Goal: Find specific page/section: Find specific page/section

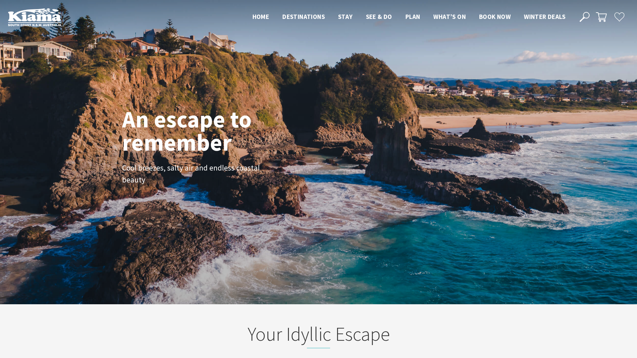
scroll to position [99, 632]
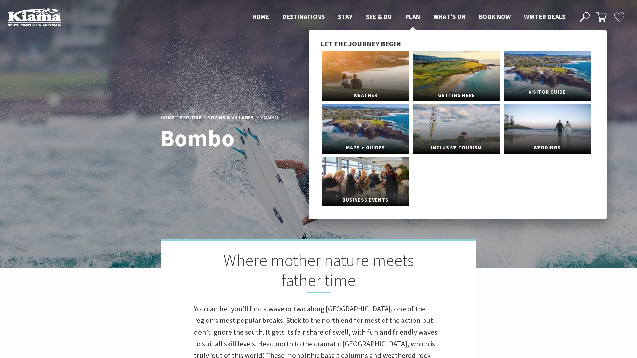
click at [542, 81] on link "Visitor Guide" at bounding box center [548, 76] width 88 height 50
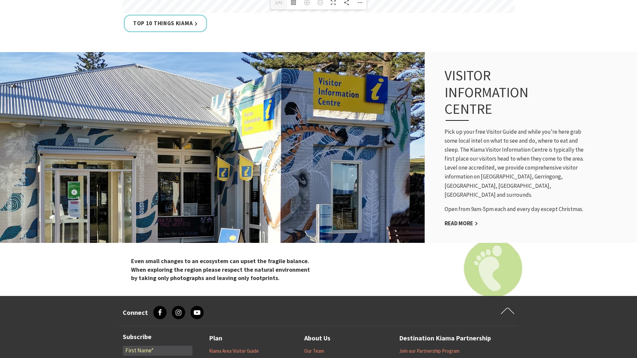
scroll to position [631, 0]
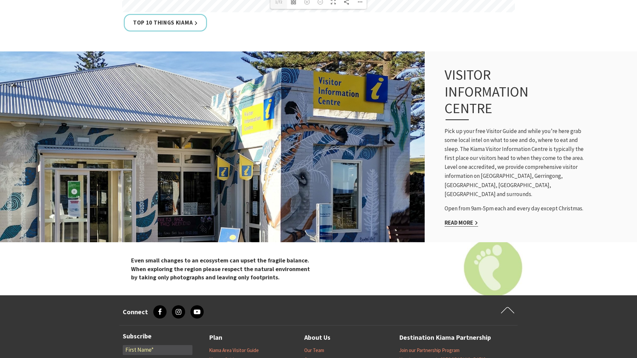
click at [463, 219] on link "Read More" at bounding box center [462, 223] width 34 height 8
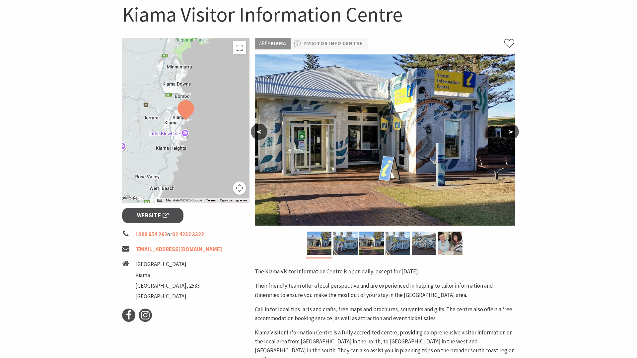
scroll to position [72, 0]
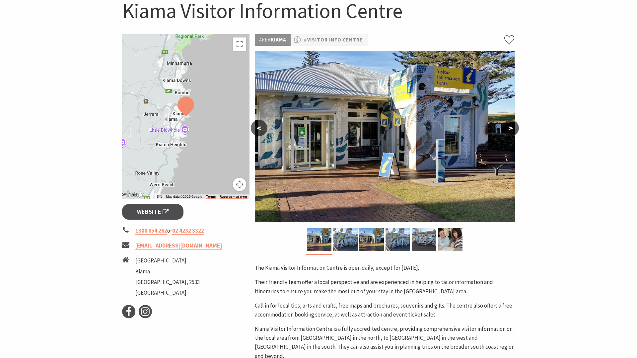
click at [504, 131] on button ">" at bounding box center [510, 128] width 17 height 16
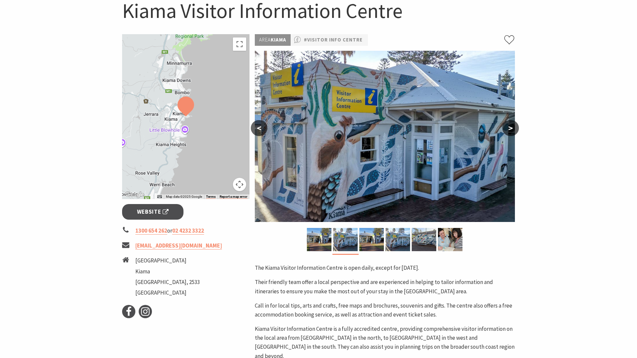
click at [504, 131] on button ">" at bounding box center [510, 128] width 17 height 16
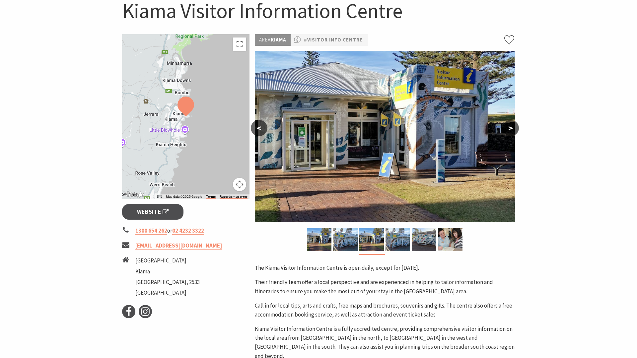
click at [504, 131] on button ">" at bounding box center [510, 128] width 17 height 16
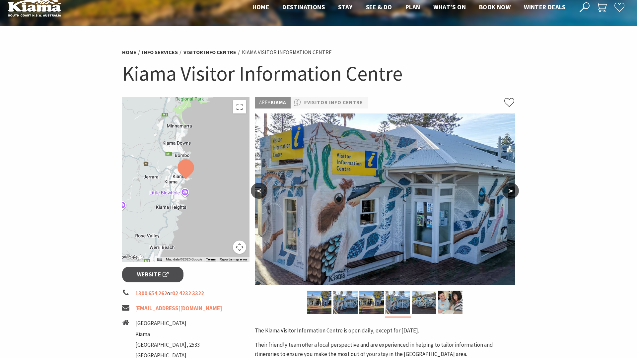
scroll to position [0, 0]
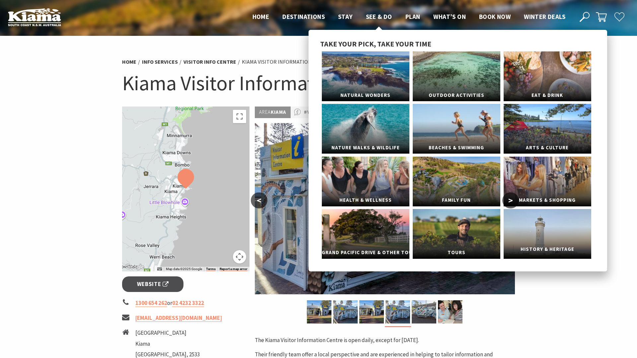
click at [539, 230] on link "History & Heritage" at bounding box center [548, 234] width 88 height 50
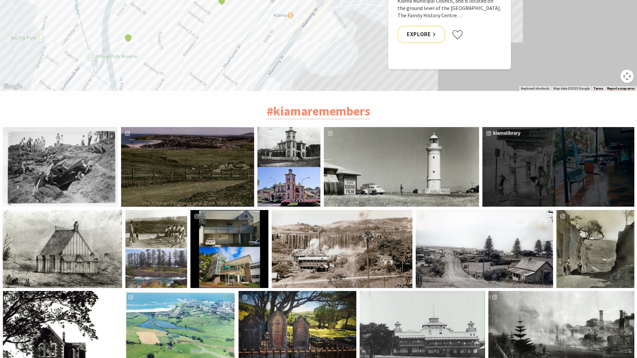
scroll to position [1549, 0]
